Goal: Check status: Check status

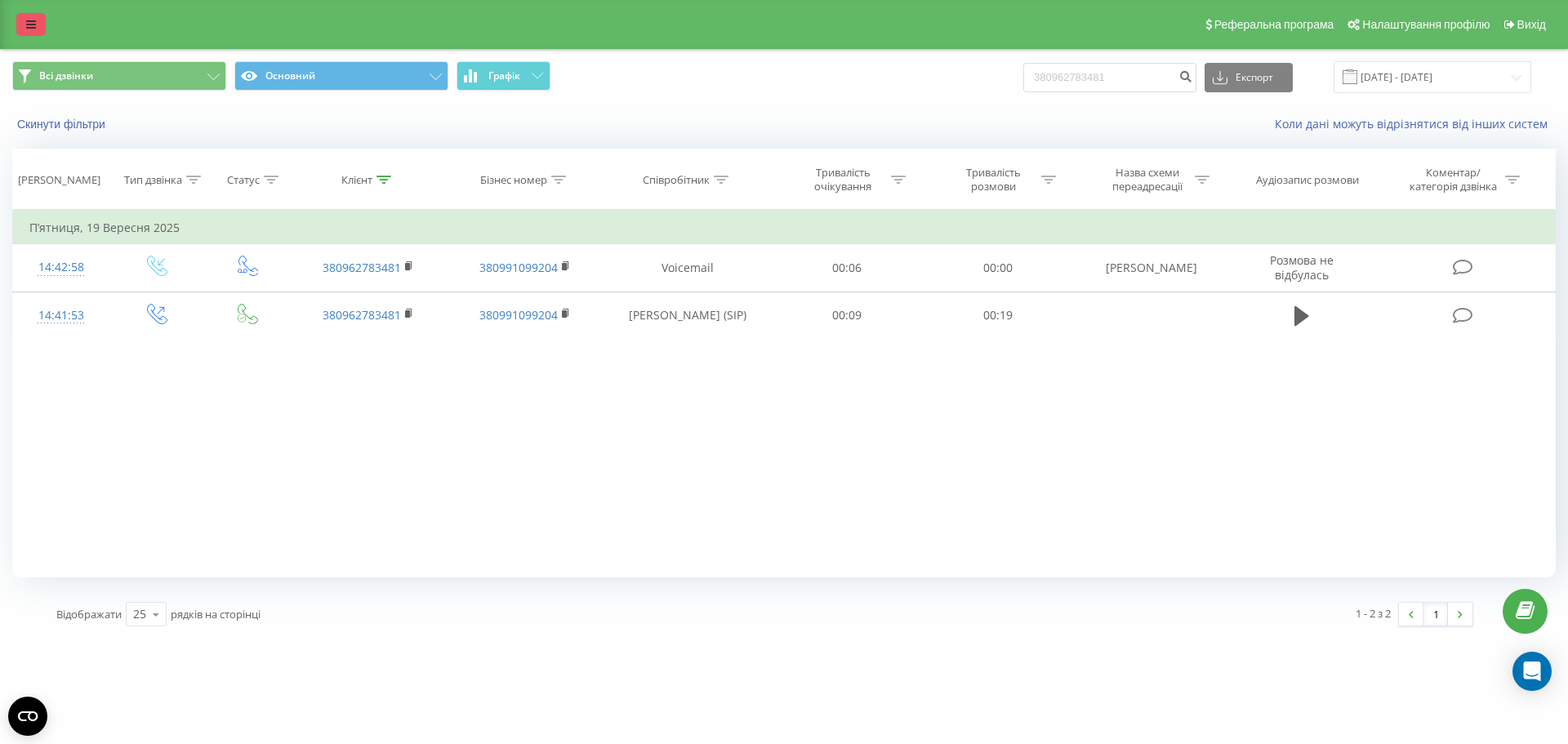
click at [38, 18] on link at bounding box center [30, 24] width 29 height 22
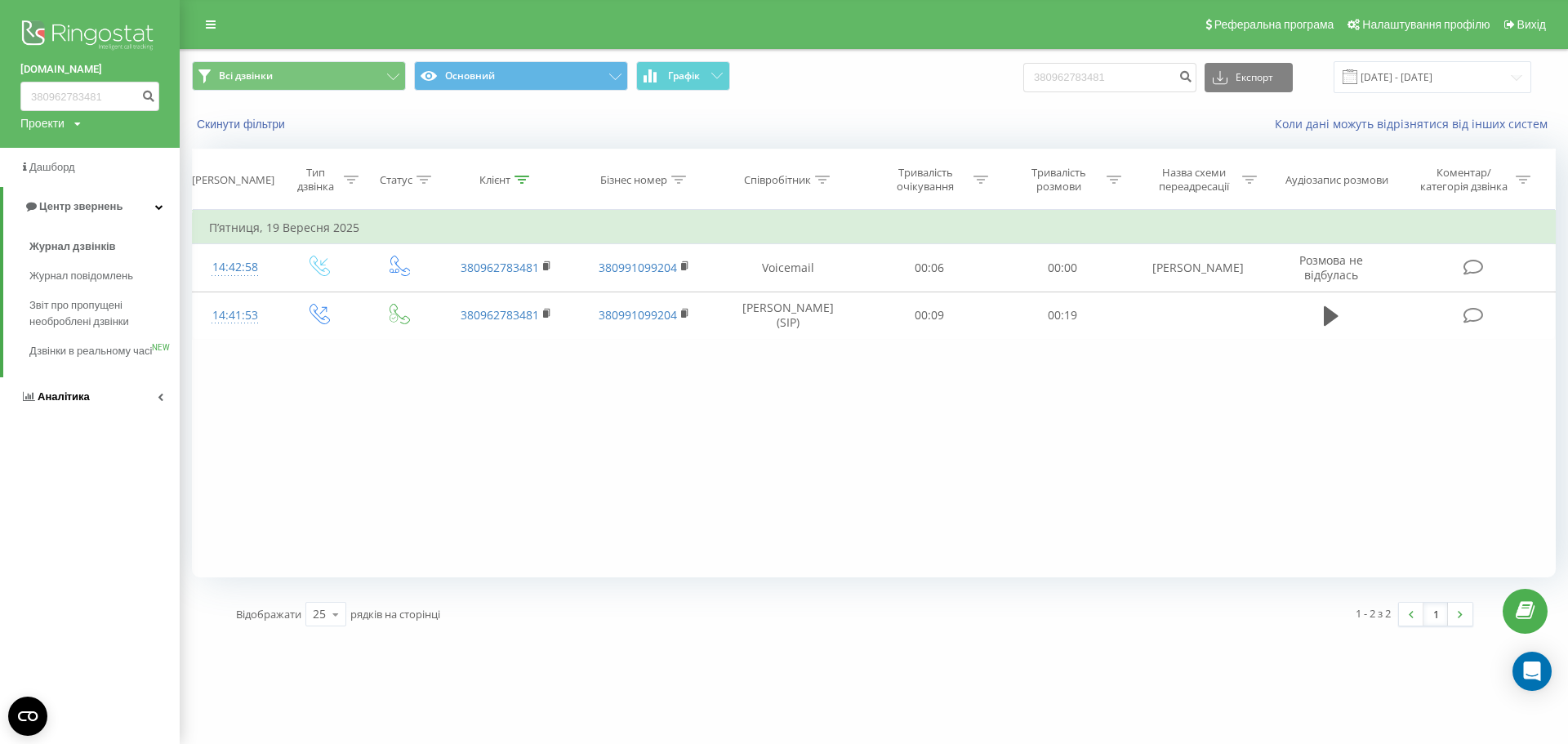
click at [109, 416] on link "Аналiтика" at bounding box center [90, 397] width 180 height 39
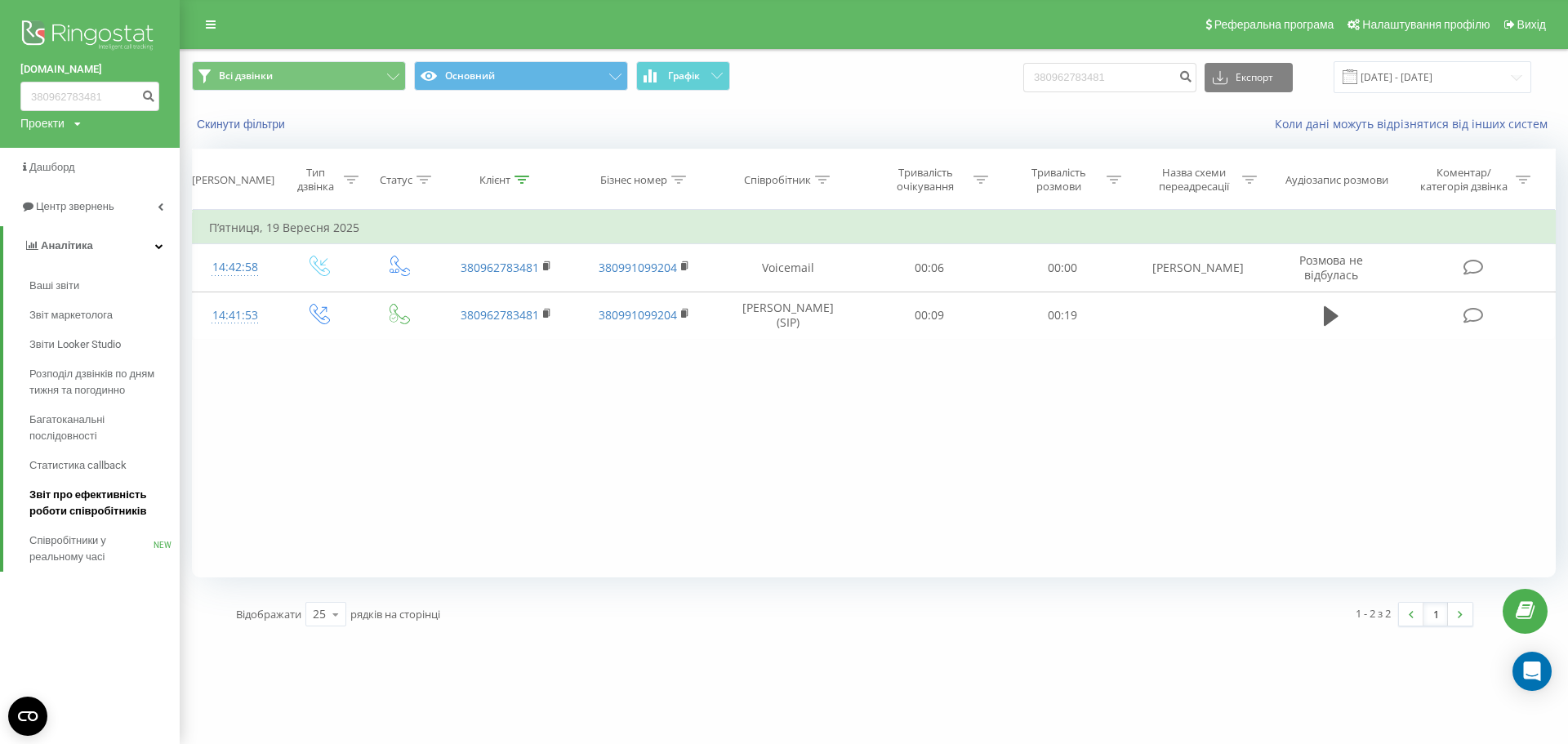
click at [100, 510] on span "Звіт про ефективність роботи співробітників" at bounding box center [100, 503] width 142 height 33
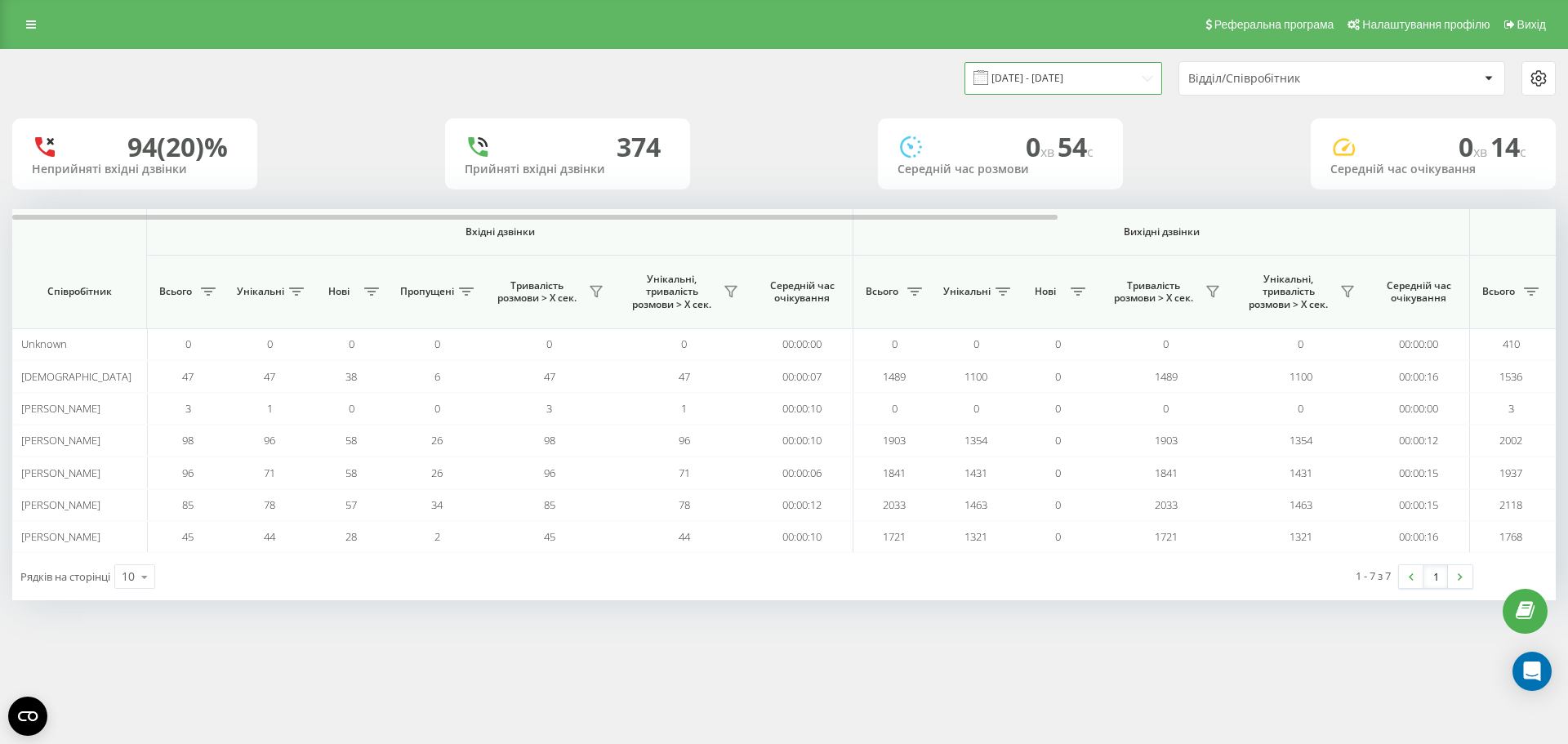
click at [1057, 87] on input "[DATE] - [DATE]" at bounding box center [1063, 78] width 197 height 32
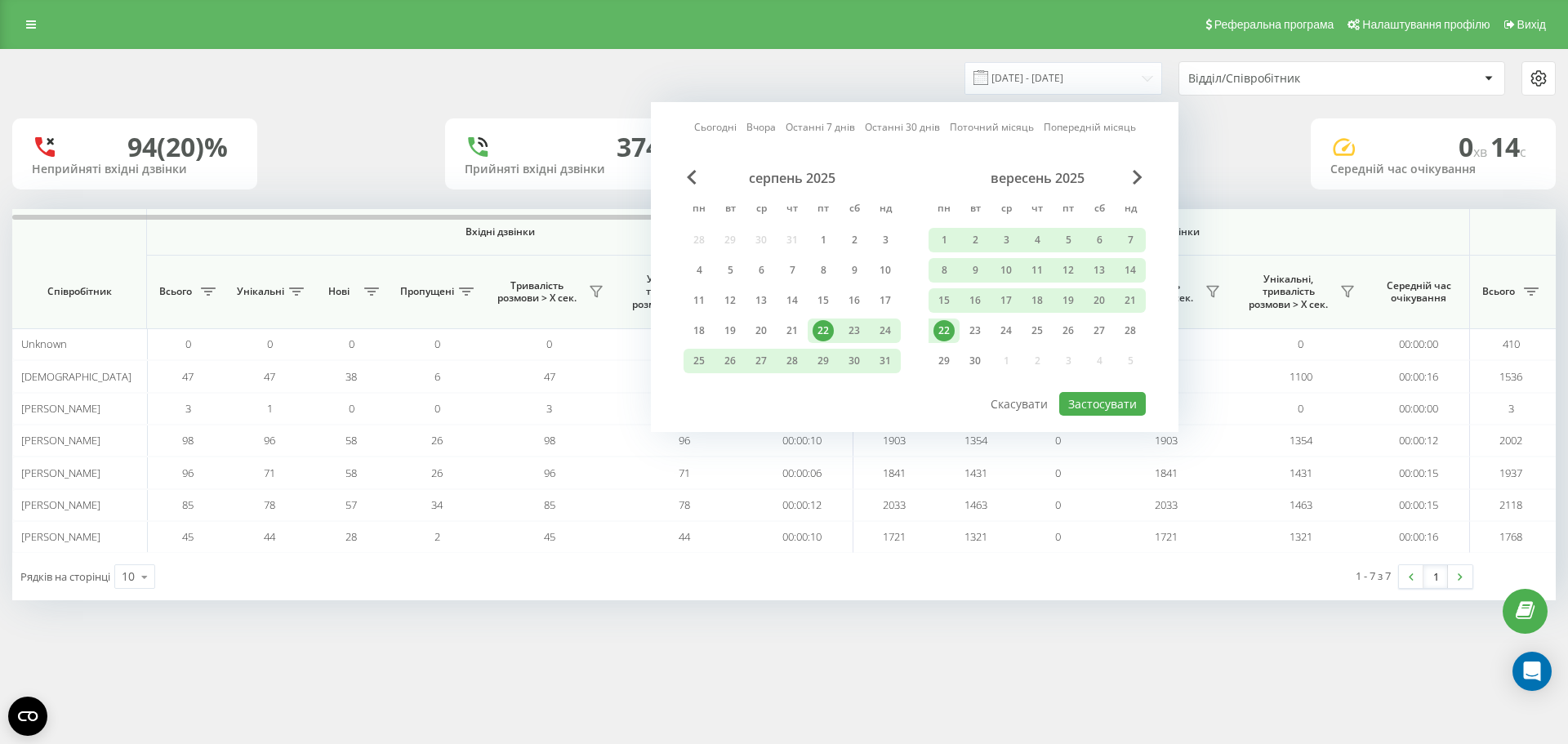
click at [955, 328] on div "22" at bounding box center [944, 330] width 31 height 24
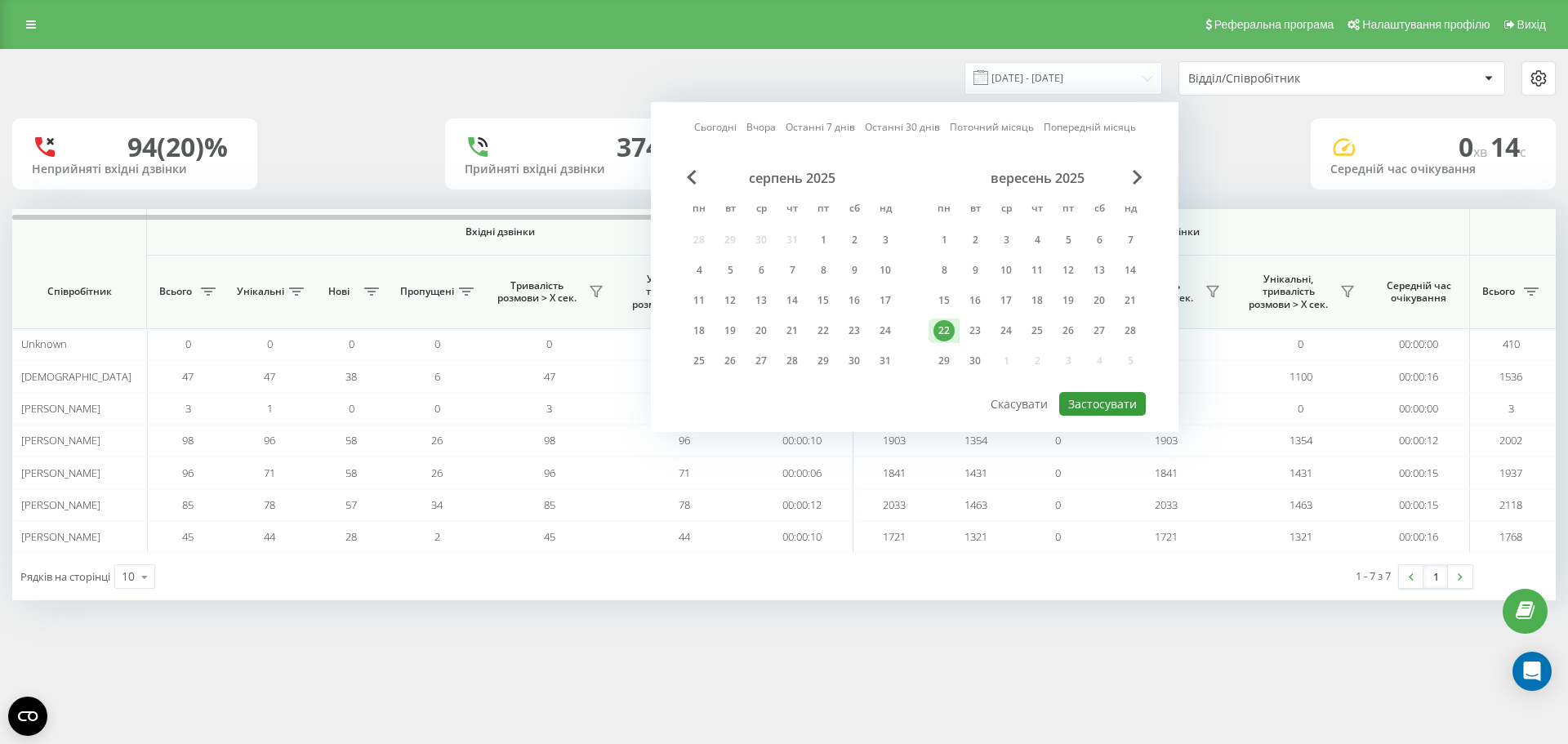
click at [1090, 402] on button "Застосувати" at bounding box center [1102, 403] width 87 height 23
type input "[DATE] - [DATE]"
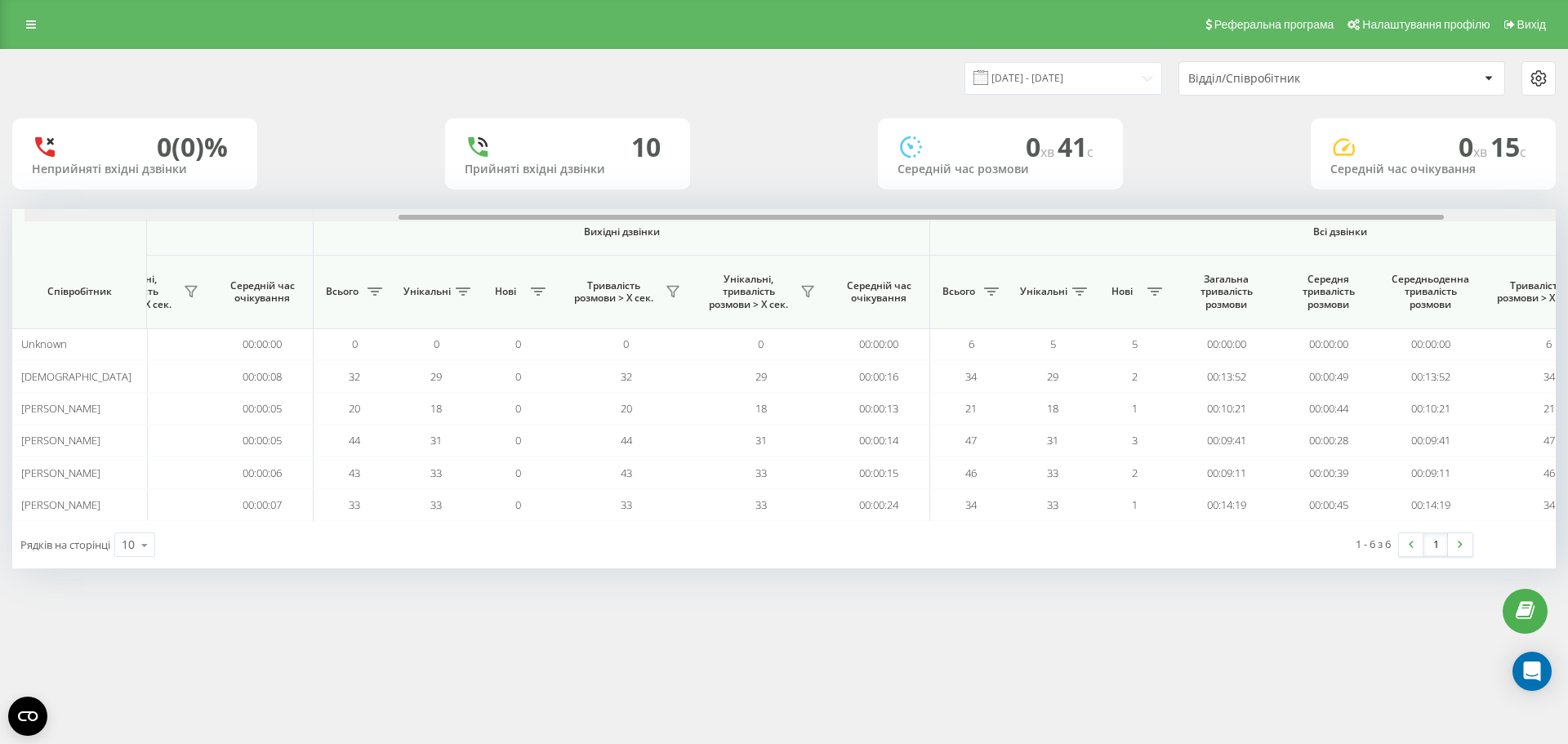
scroll to position [0, 565]
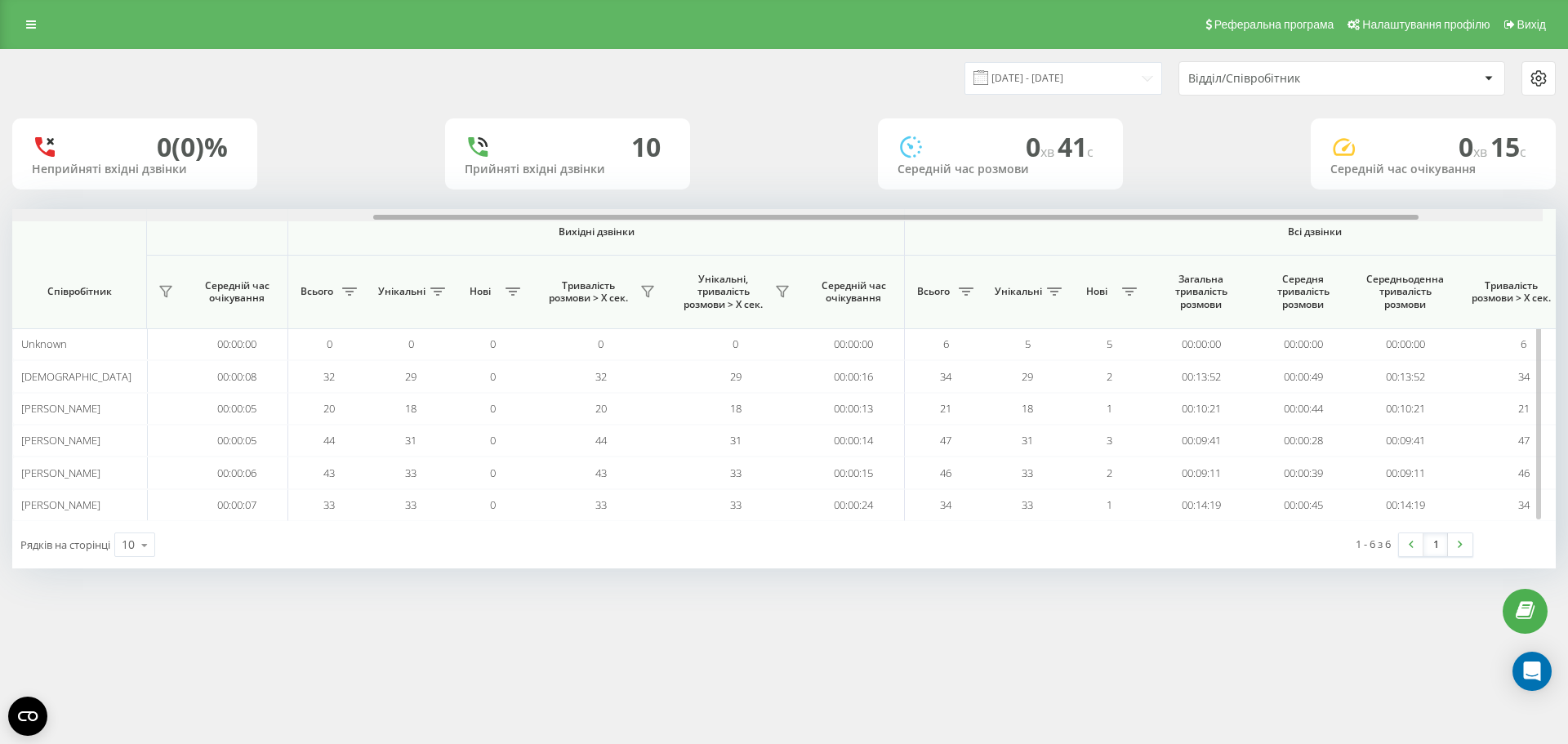
drag, startPoint x: 928, startPoint y: 217, endPoint x: 1310, endPoint y: 215, distance: 382.0
click at [1310, 215] on div at bounding box center [896, 217] width 1046 height 5
